Goal: Task Accomplishment & Management: Manage account settings

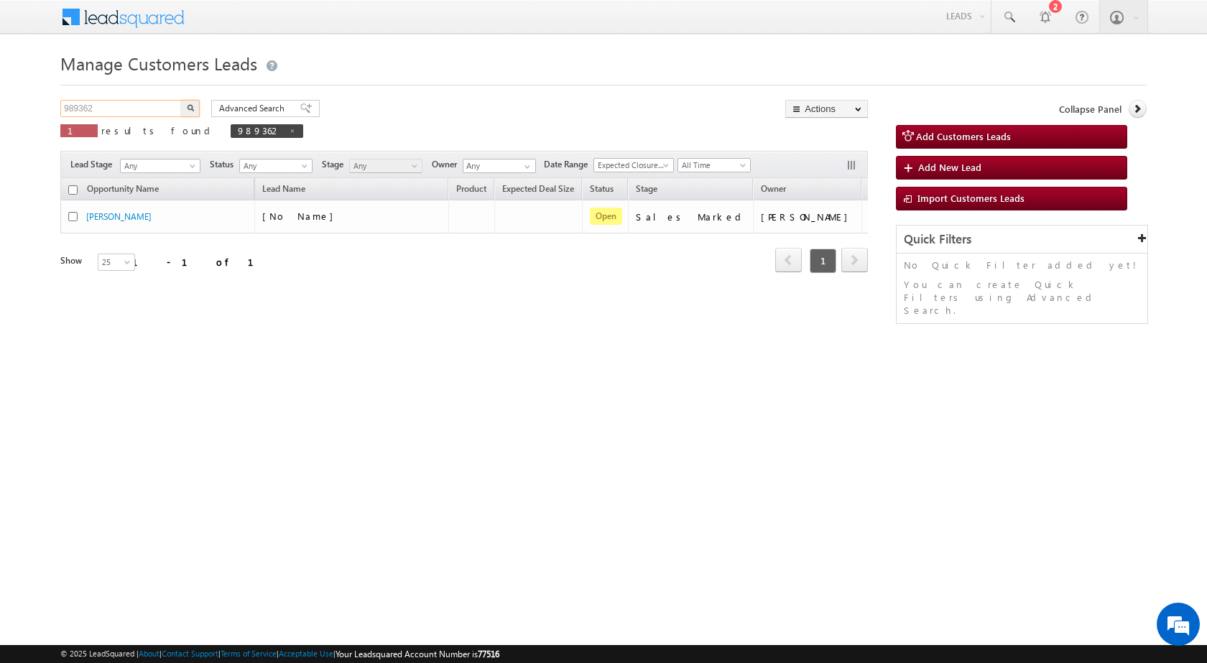
drag, startPoint x: 101, startPoint y: 111, endPoint x: 1, endPoint y: 126, distance: 101.7
click at [1, 126] on body "Menu Nandini Bhosale sitar a6@ks erve." at bounding box center [603, 203] width 1207 height 407
paste input "7815"
type input "987815"
click at [185, 102] on button "button" at bounding box center [190, 108] width 19 height 17
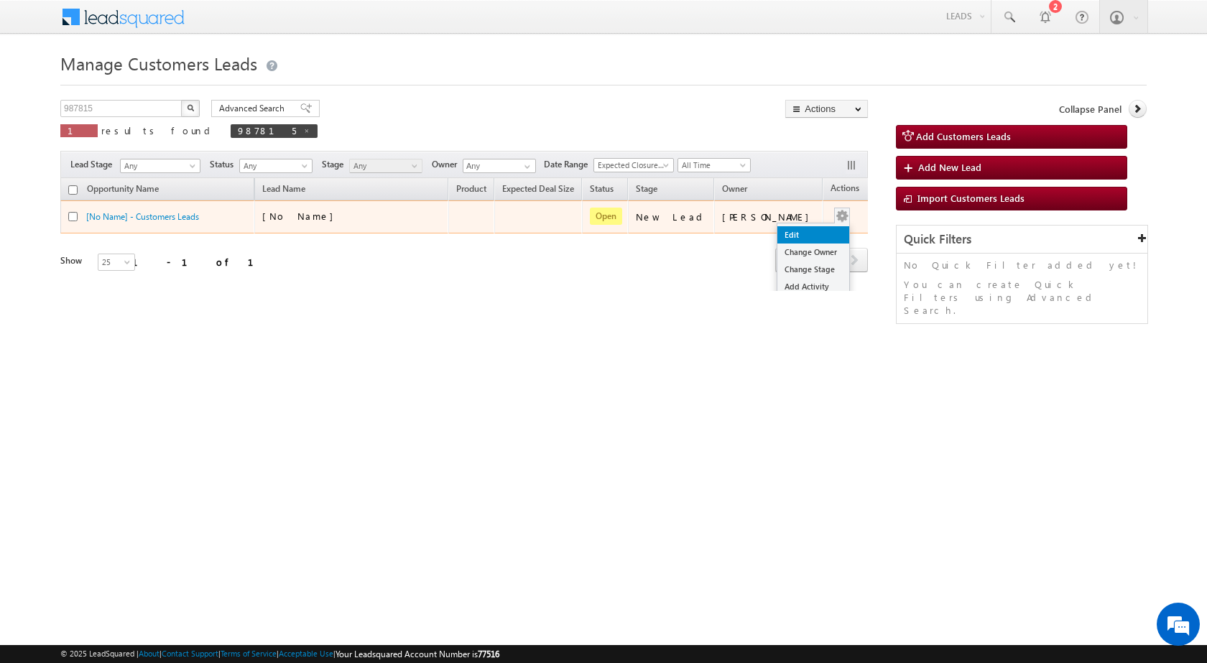
click at [793, 229] on link "Edit" at bounding box center [814, 234] width 72 height 17
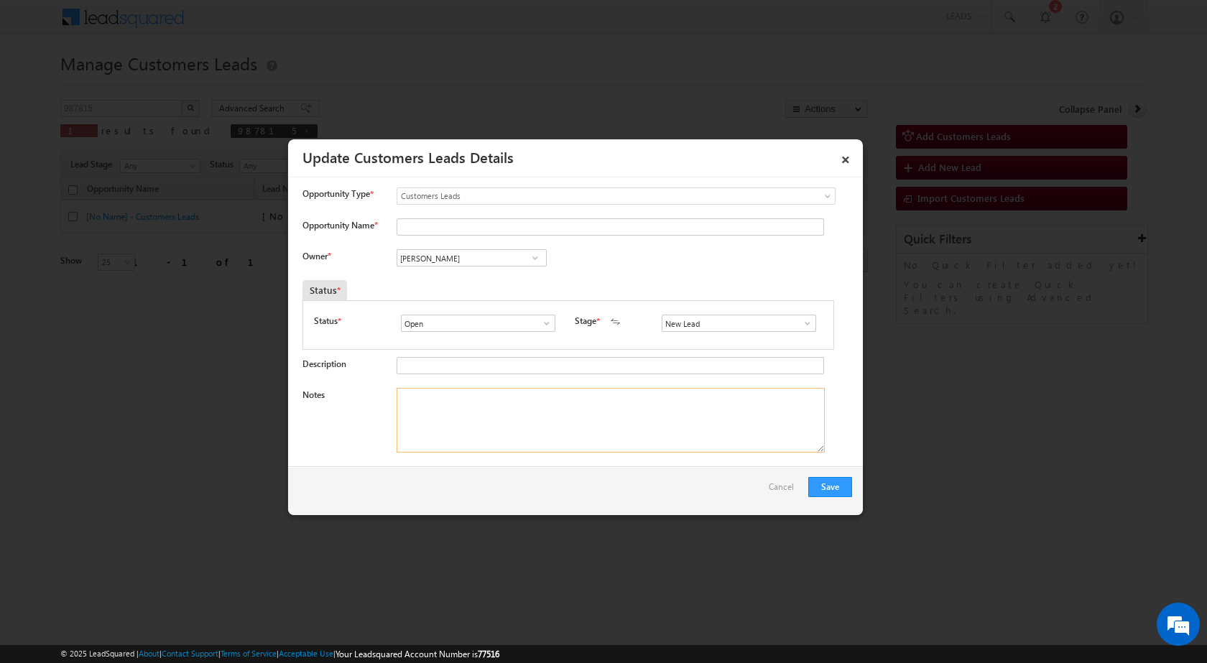
click at [611, 407] on textarea "Notes" at bounding box center [611, 420] width 428 height 65
paste textarea "987815 / SHIVAM RASTOGI / 8127719273 / LAP LOAN / OWNER - MOTHER - 55 YEARS / V…"
type textarea "987815 / SHIVAM RASTOGI / 8127719273 / LAP LOAN / OWNER - MOTHER - 55 YEARS / V…"
click at [806, 316] on input "New Lead" at bounding box center [739, 323] width 155 height 17
click at [805, 318] on span at bounding box center [808, 323] width 14 height 11
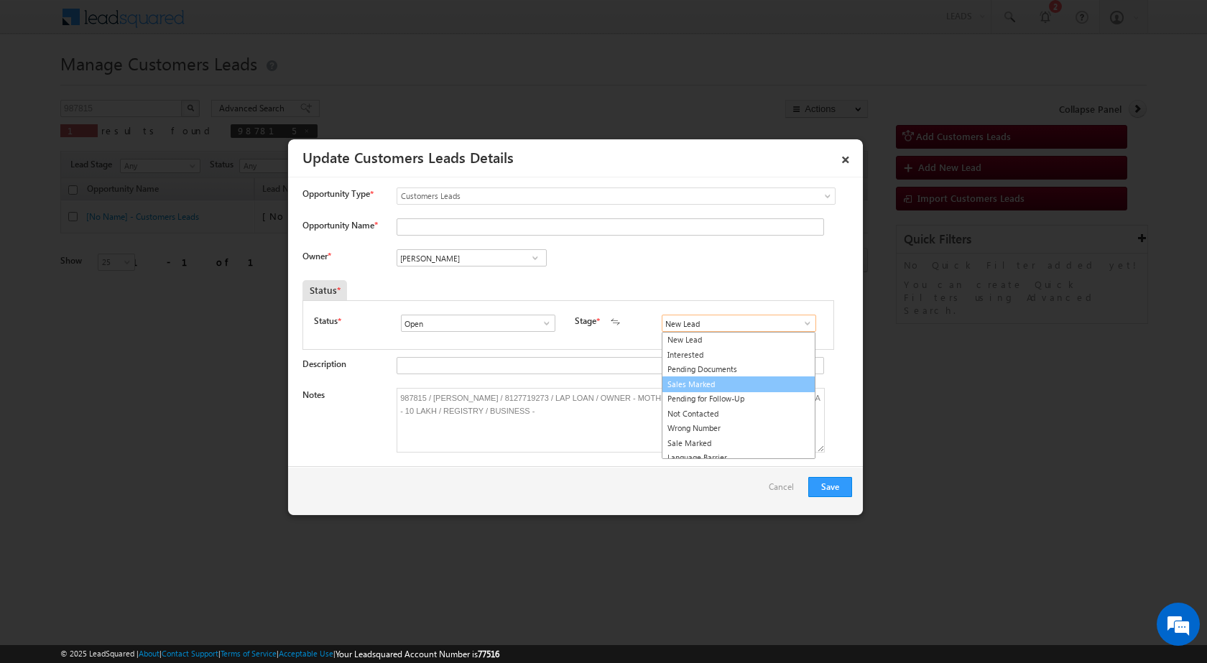
click at [714, 378] on link "Sales Marked" at bounding box center [739, 385] width 154 height 17
type input "Sales Marked"
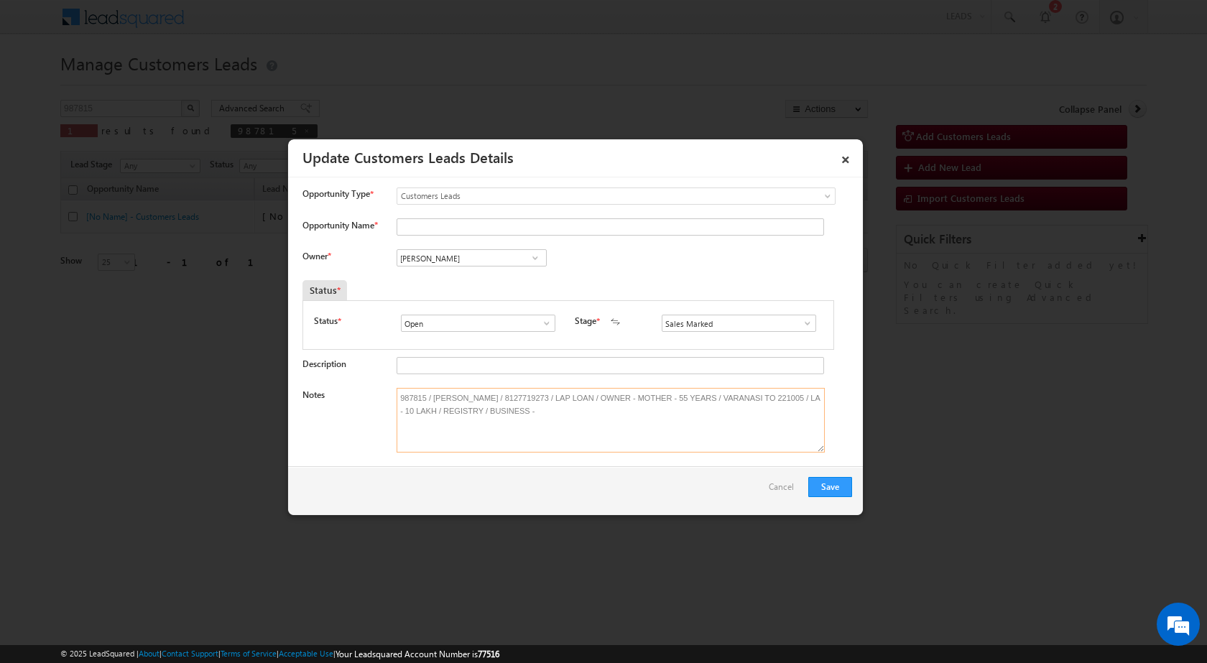
drag, startPoint x: 432, startPoint y: 397, endPoint x: 499, endPoint y: 391, distance: 67.1
click at [499, 391] on textarea "987815 / SHIVAM RASTOGI / 8127719273 / LAP LOAN / OWNER - MOTHER - 55 YEARS / V…" at bounding box center [611, 420] width 428 height 65
click at [464, 233] on input "Opportunity Name *" at bounding box center [611, 226] width 428 height 17
paste input "SHIVAM RASTOGI"
type input "SHIVAM RASTOGI"
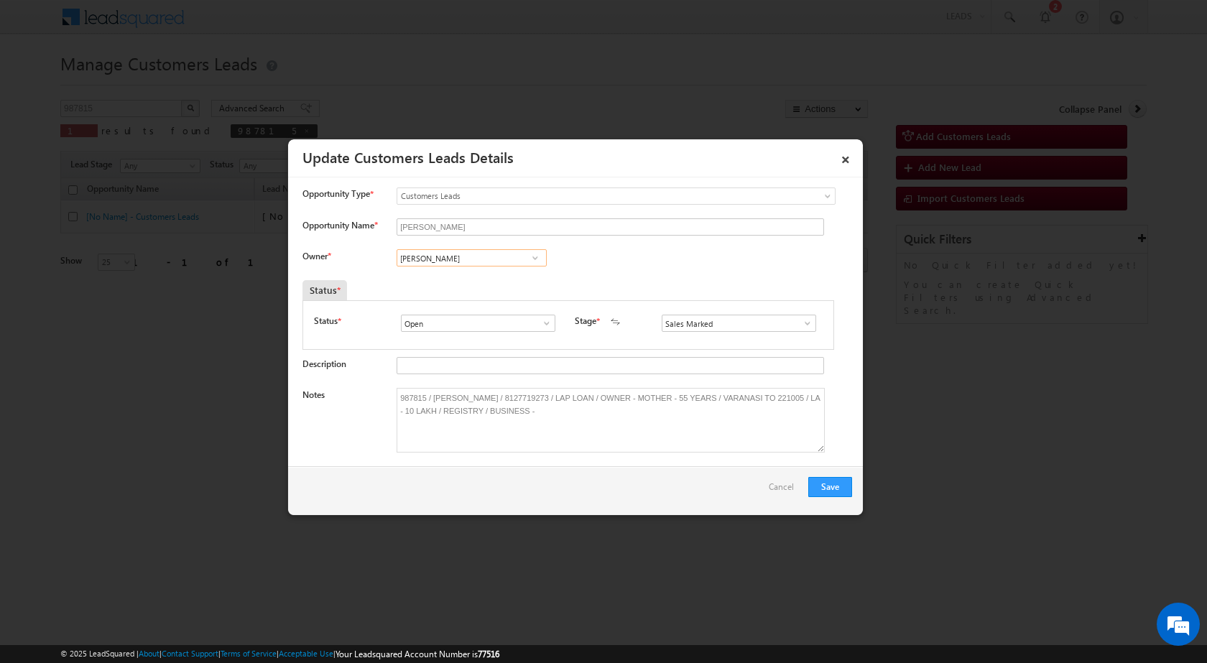
click at [463, 259] on input "Vikas Halwai" at bounding box center [472, 257] width 150 height 17
paste input "amit.jaiswal1@sgrlimited.in"
click at [471, 286] on span "amit.jaiswal1@sgrlimited.in" at bounding box center [466, 286] width 129 height 11
type input "Amit Kumar Jaiswal"
click at [842, 495] on button "Save" at bounding box center [830, 487] width 44 height 20
